Goal: Navigation & Orientation: Find specific page/section

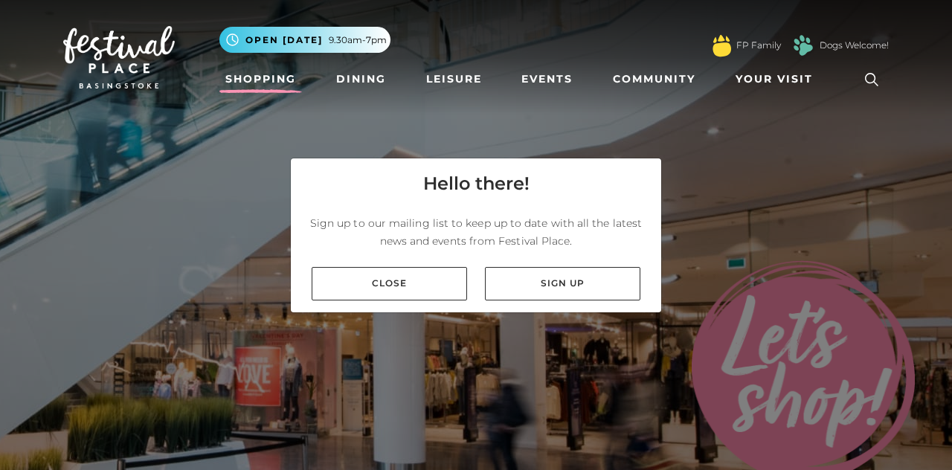
click at [374, 301] on link "Close" at bounding box center [390, 283] width 156 height 33
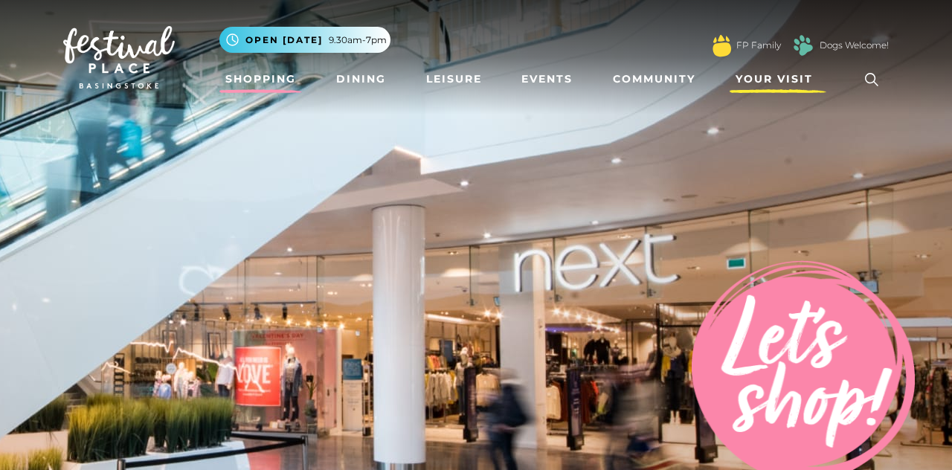
click at [776, 71] on link "Your Visit" at bounding box center [778, 79] width 97 height 28
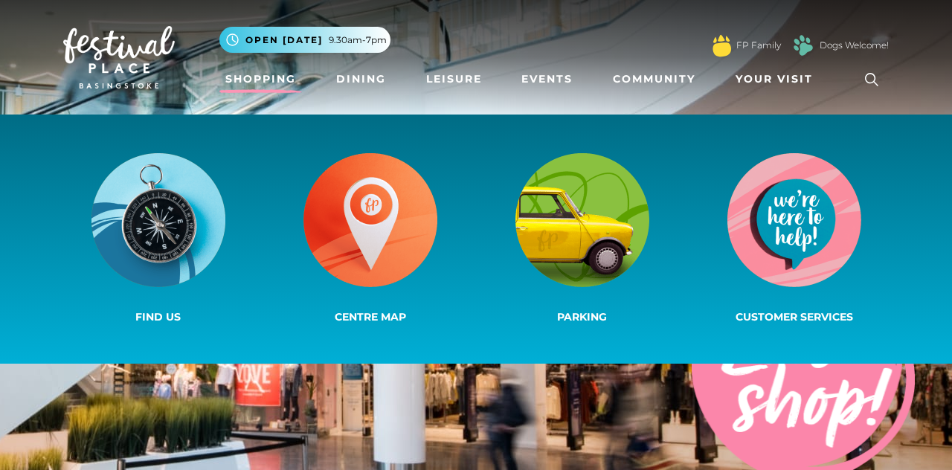
click at [442, 403] on img at bounding box center [476, 260] width 952 height 521
